Goal: Task Accomplishment & Management: Use online tool/utility

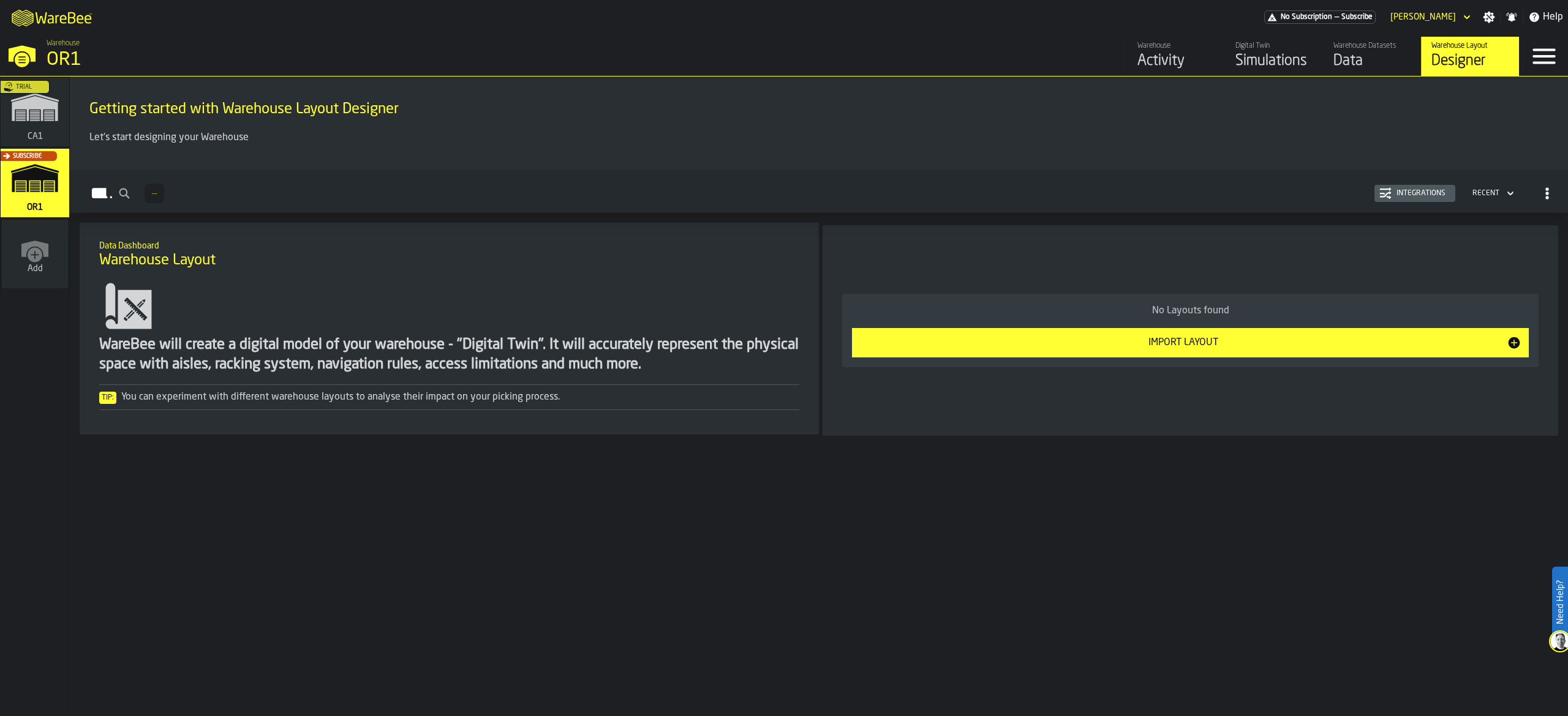
click at [1334, 49] on div "Warehouse Datasets" at bounding box center [1372, 46] width 78 height 9
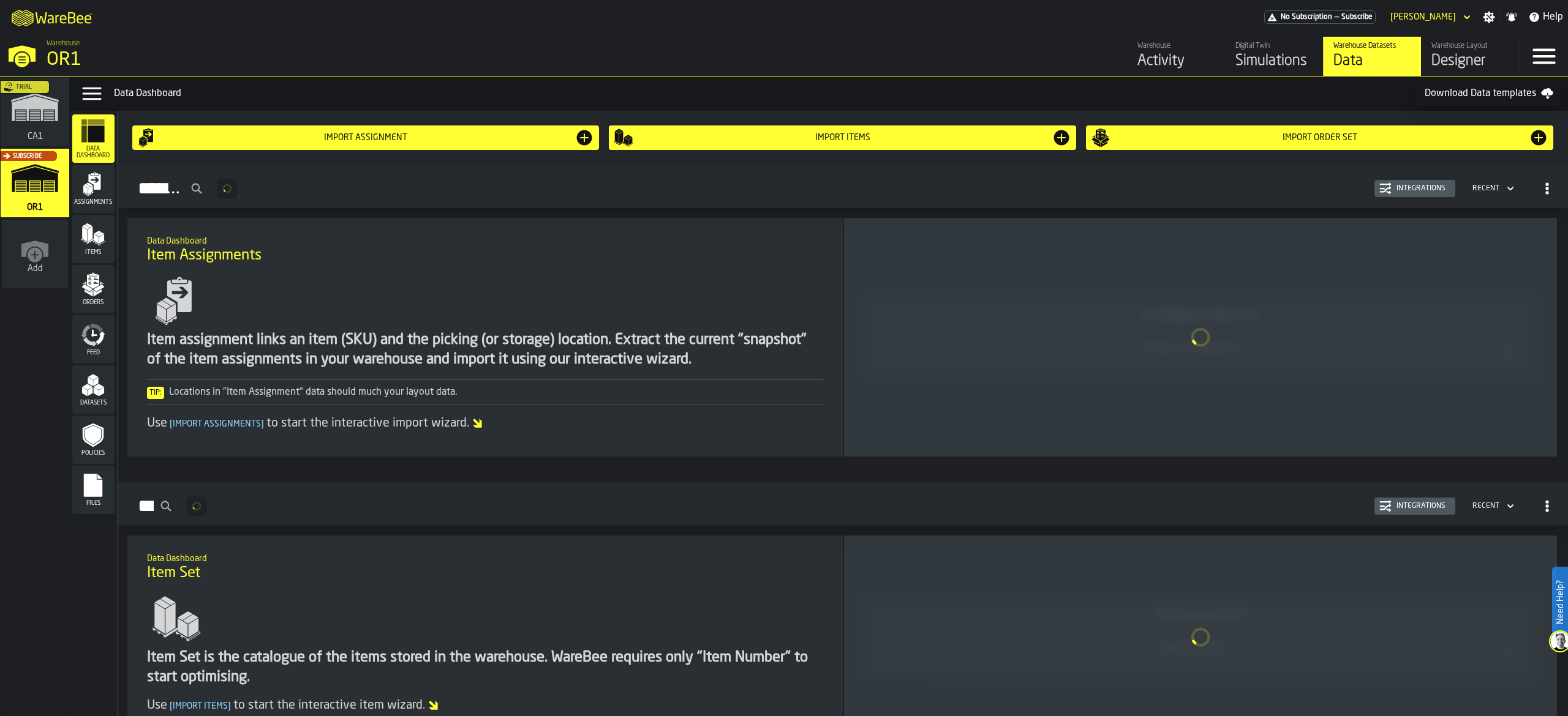
click at [49, 114] on div "Trial" at bounding box center [32, 116] width 69 height 71
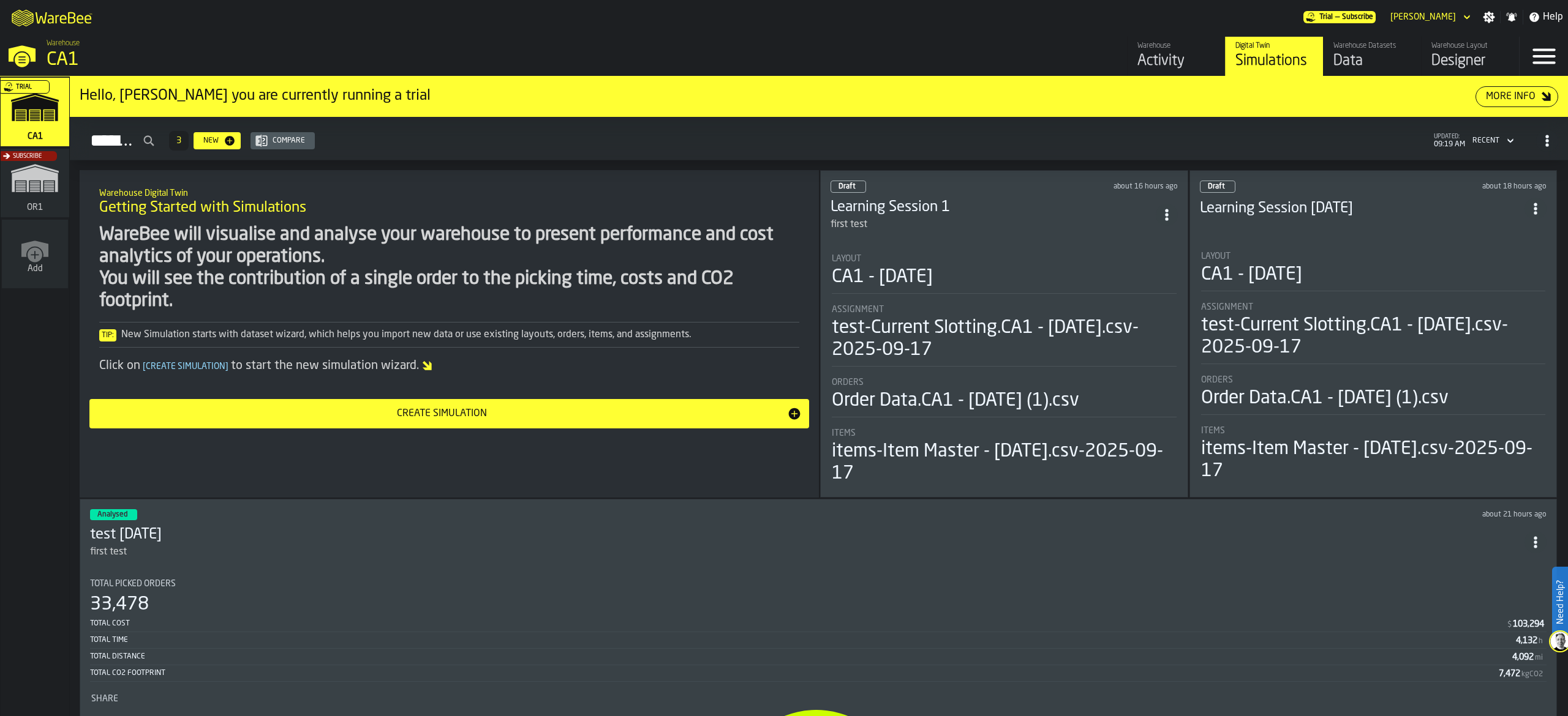
click at [1366, 59] on div "Data" at bounding box center [1372, 61] width 78 height 20
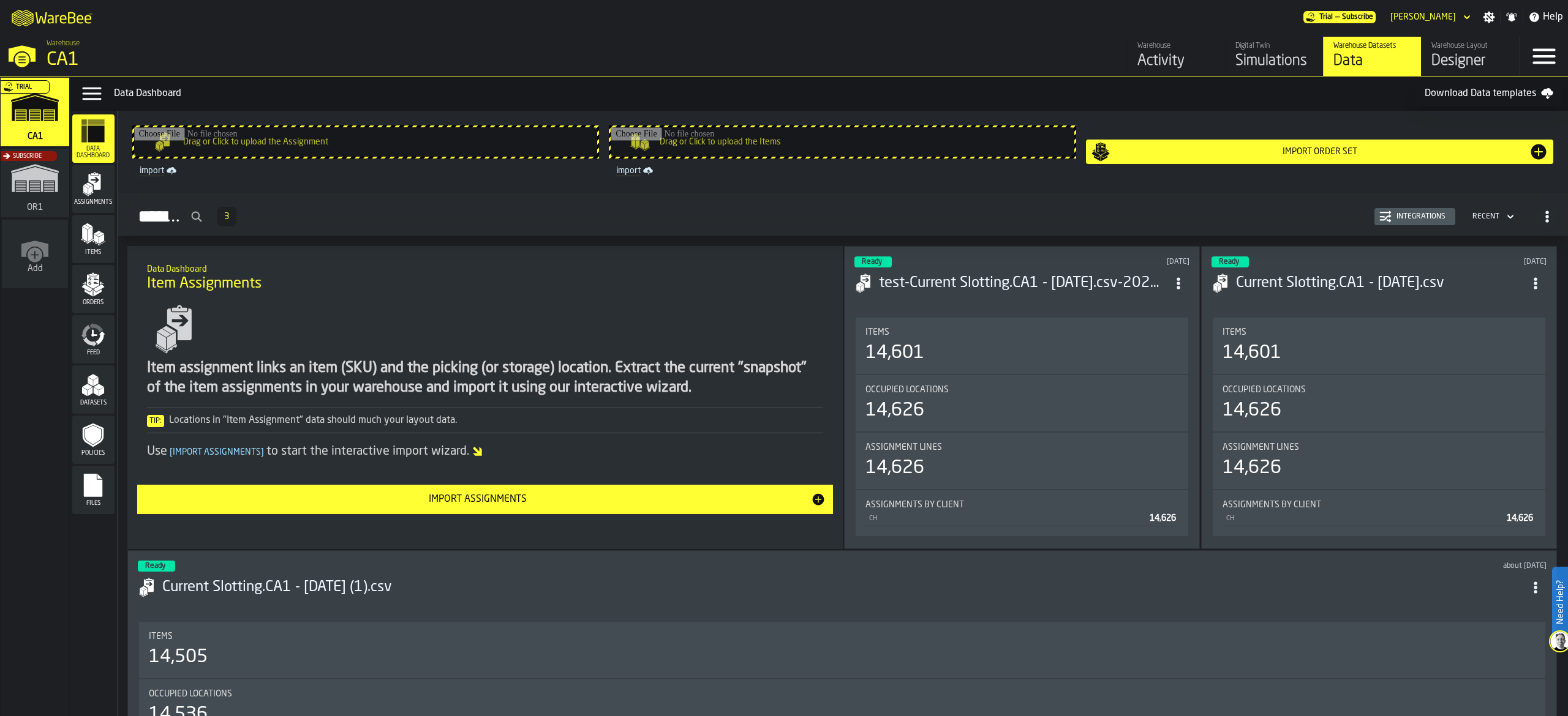
click at [113, 497] on div "Files" at bounding box center [93, 490] width 42 height 33
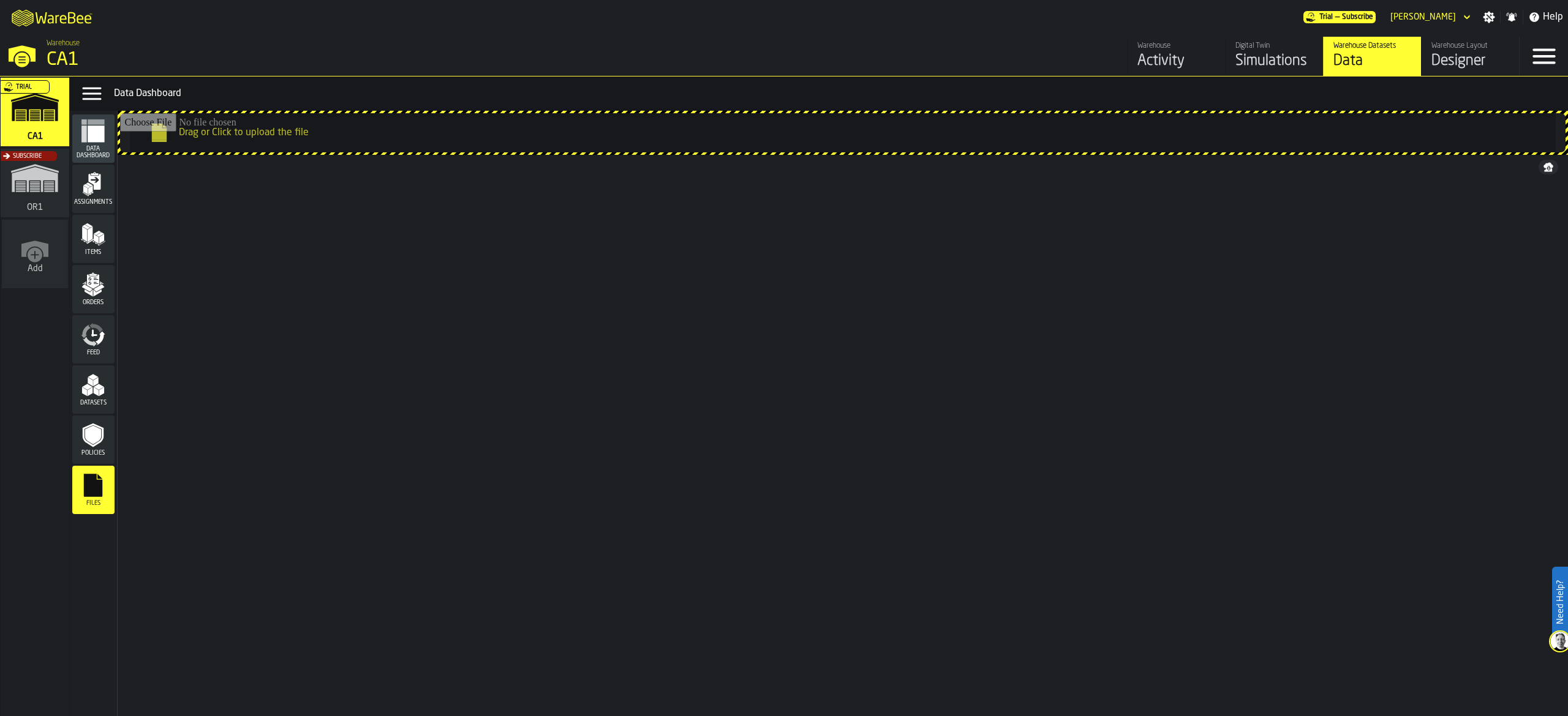
click at [93, 193] on icon "menu Assignments" at bounding box center [93, 184] width 25 height 25
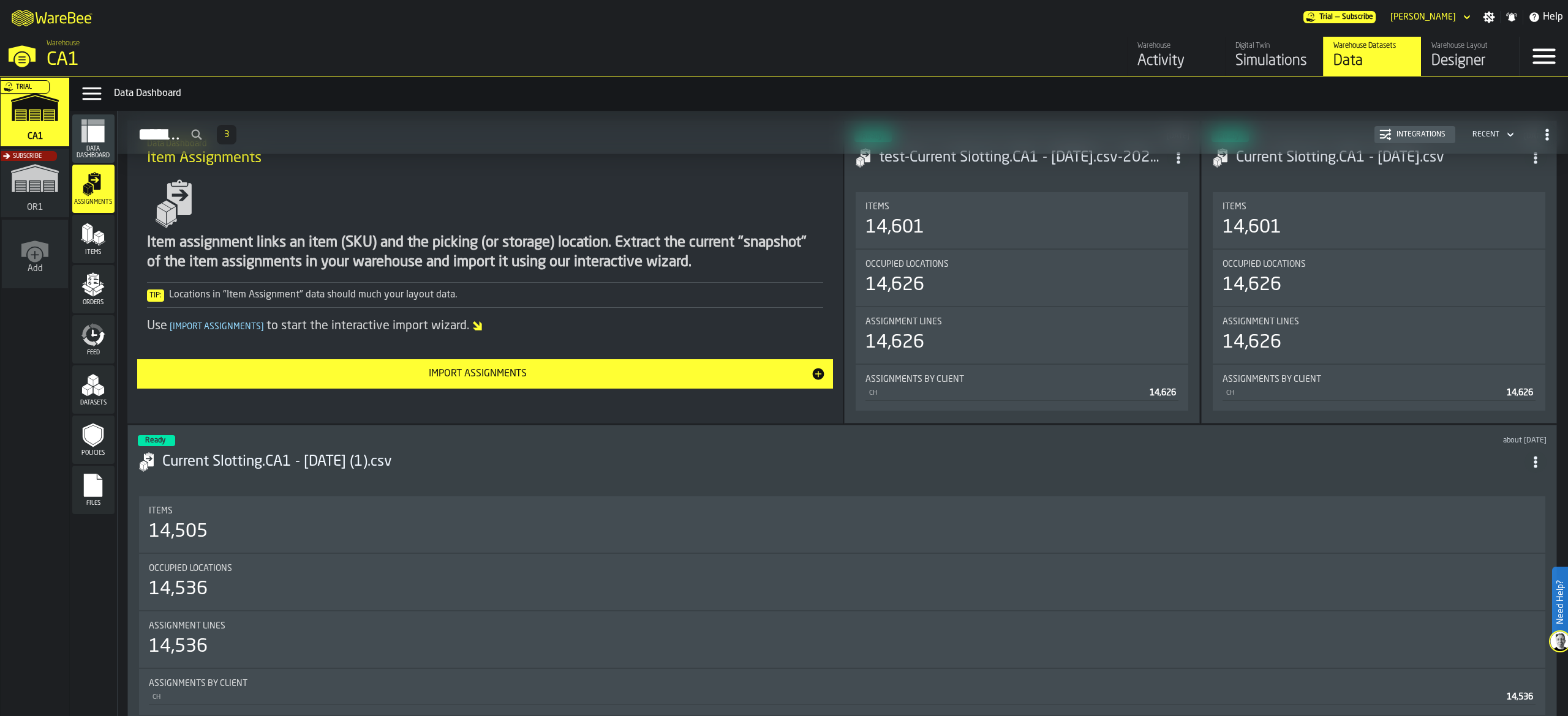
scroll to position [71, 0]
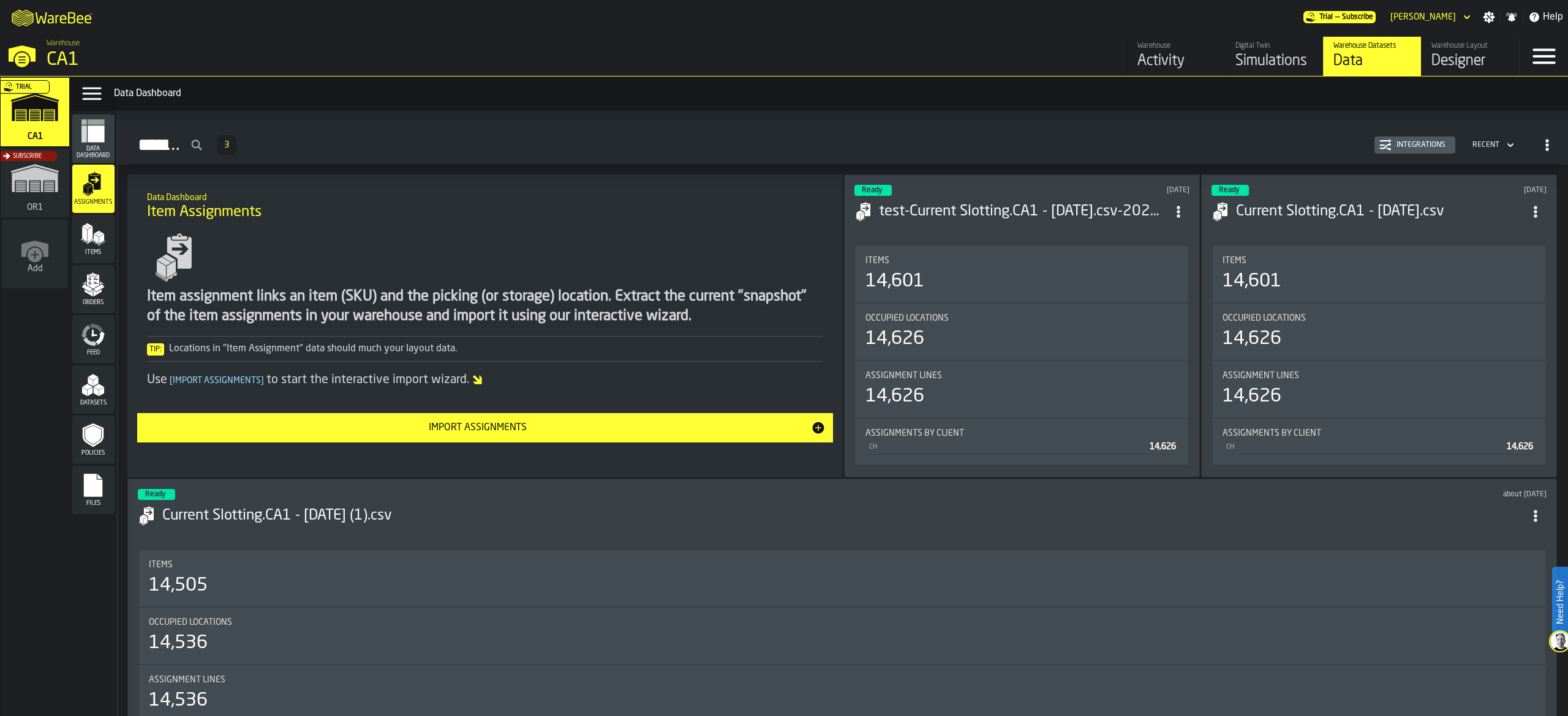
click at [99, 226] on icon "menu Items" at bounding box center [93, 234] width 25 height 25
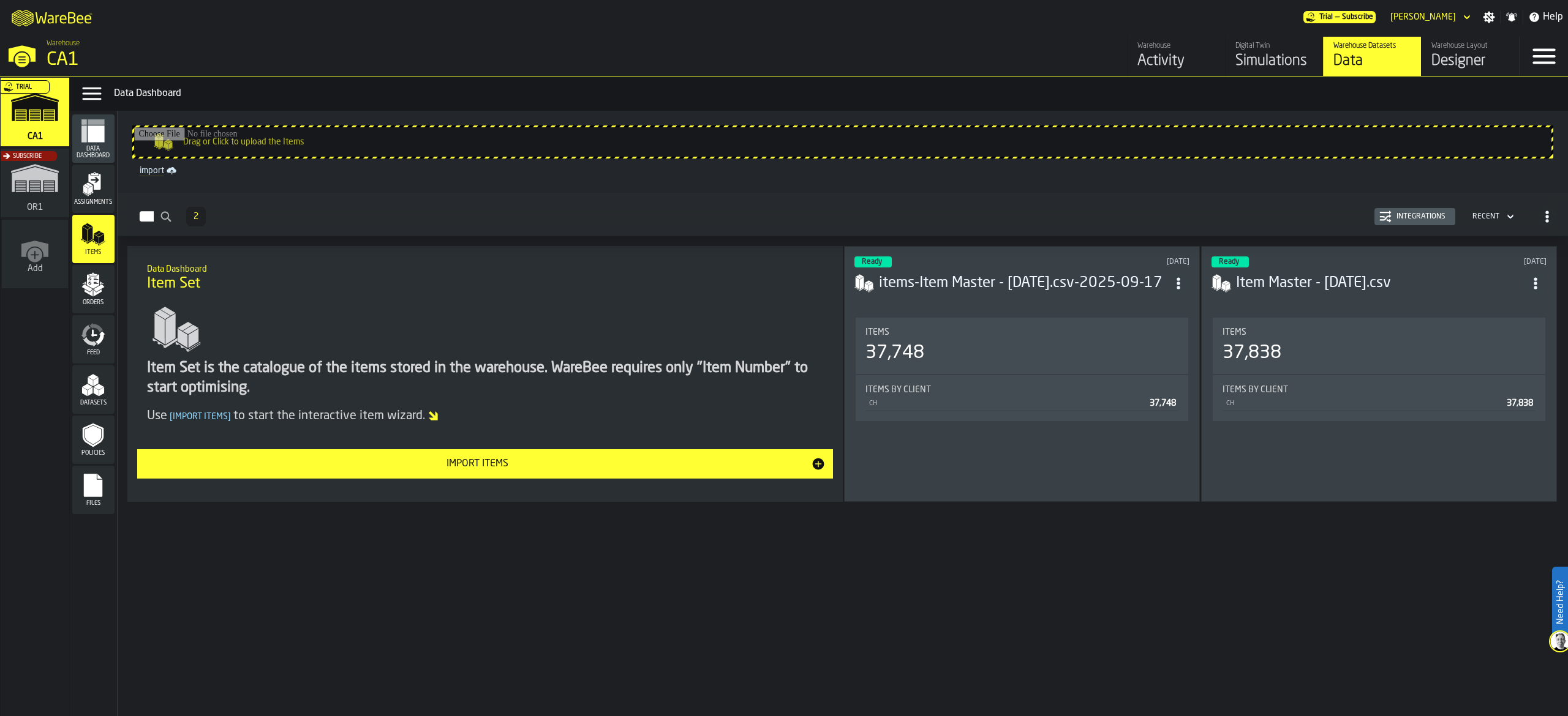
click at [82, 279] on icon "menu Orders" at bounding box center [93, 284] width 25 height 25
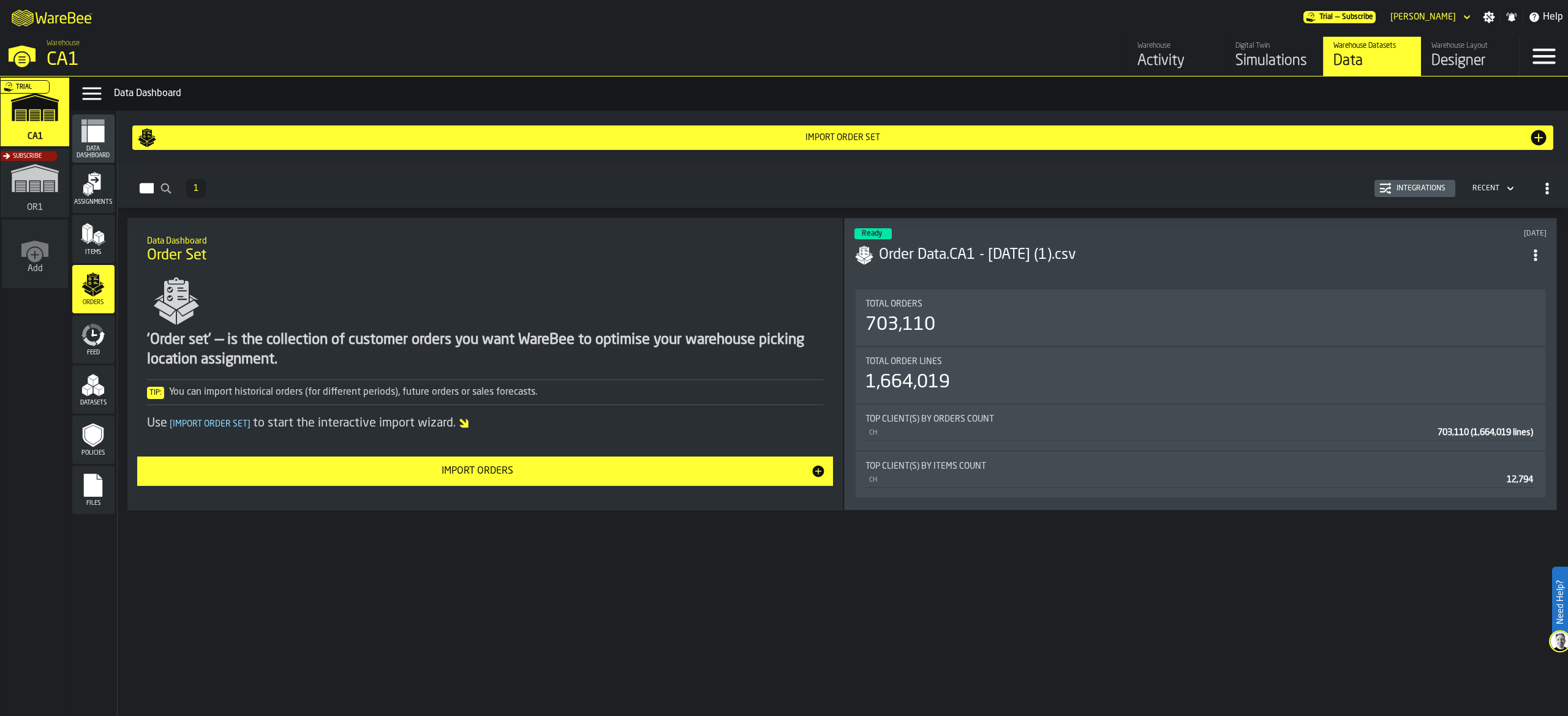
click at [785, 128] on button "Import Order Set" at bounding box center [843, 138] width 1422 height 25
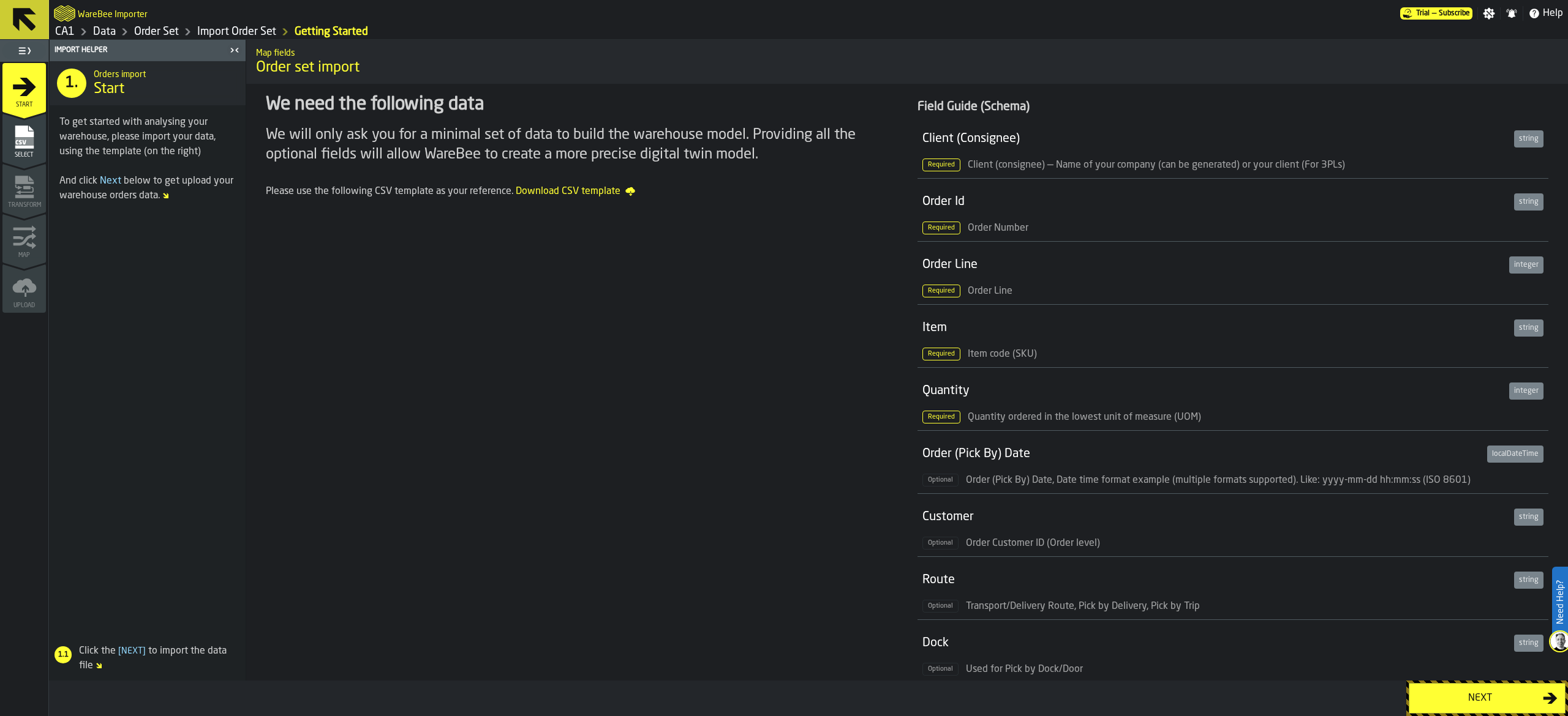
click at [1483, 701] on div "Next" at bounding box center [1480, 698] width 126 height 15
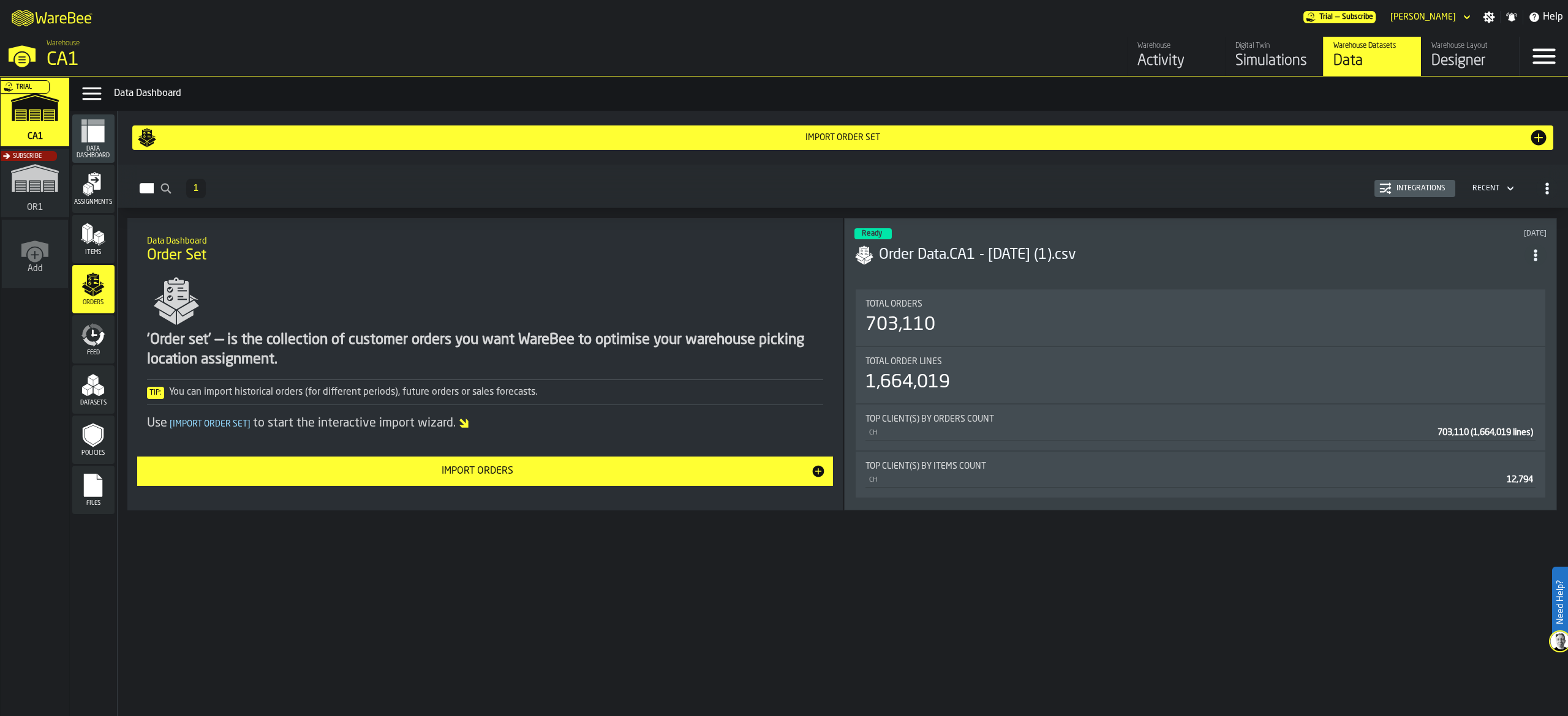
click at [96, 128] on icon "menu Data Dashboard" at bounding box center [96, 134] width 16 height 16
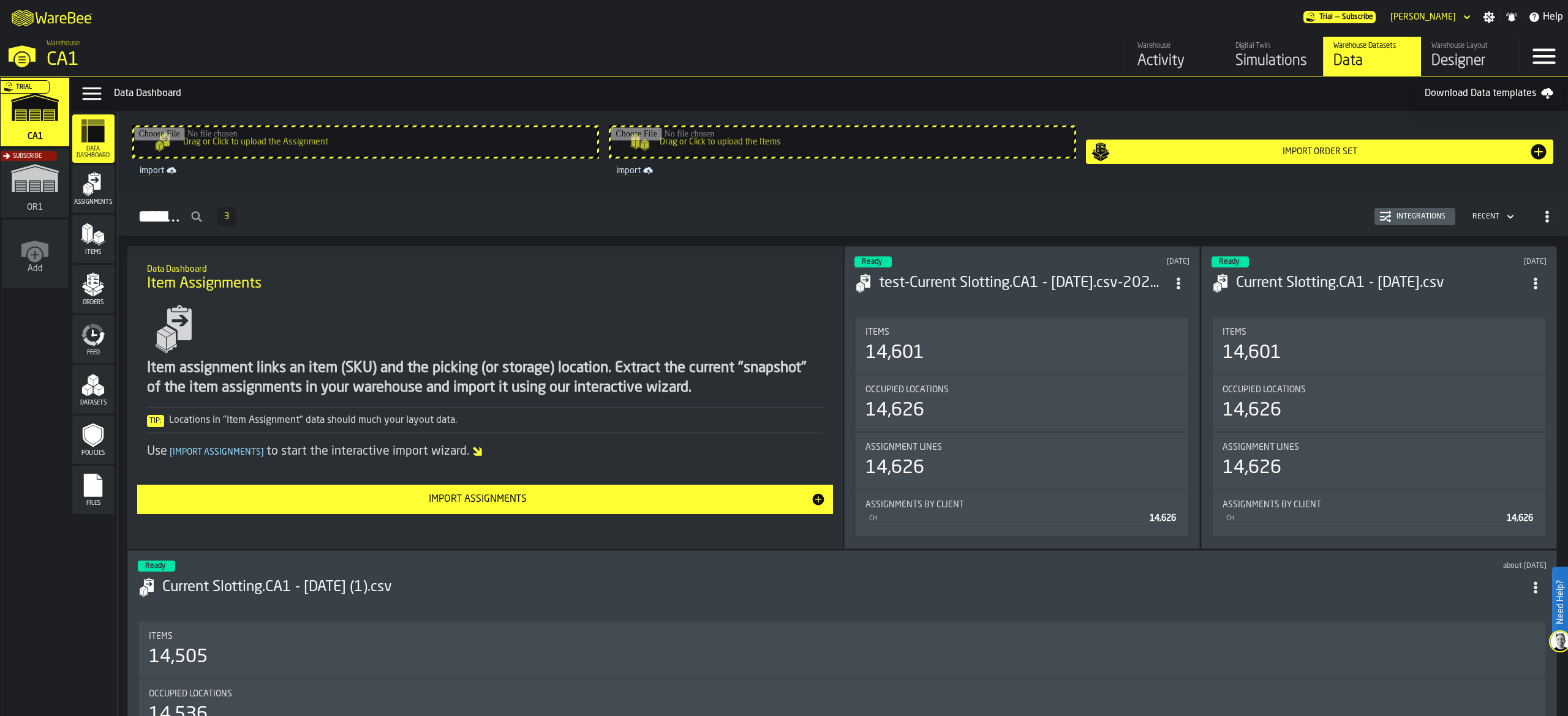
click at [97, 491] on rect "menu Files" at bounding box center [93, 490] width 18 height 9
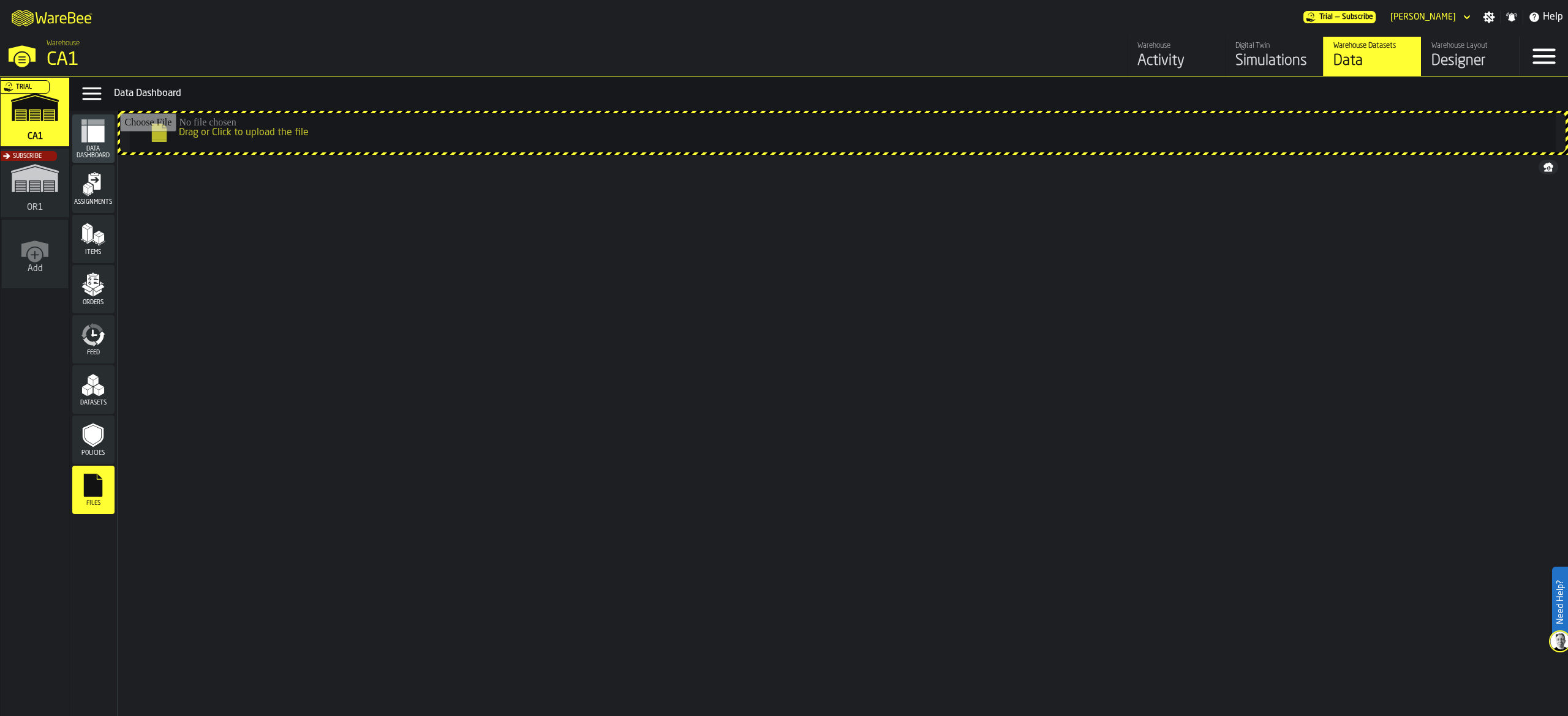
click at [109, 193] on div "Assignments" at bounding box center [93, 188] width 42 height 33
